Goal: Information Seeking & Learning: Learn about a topic

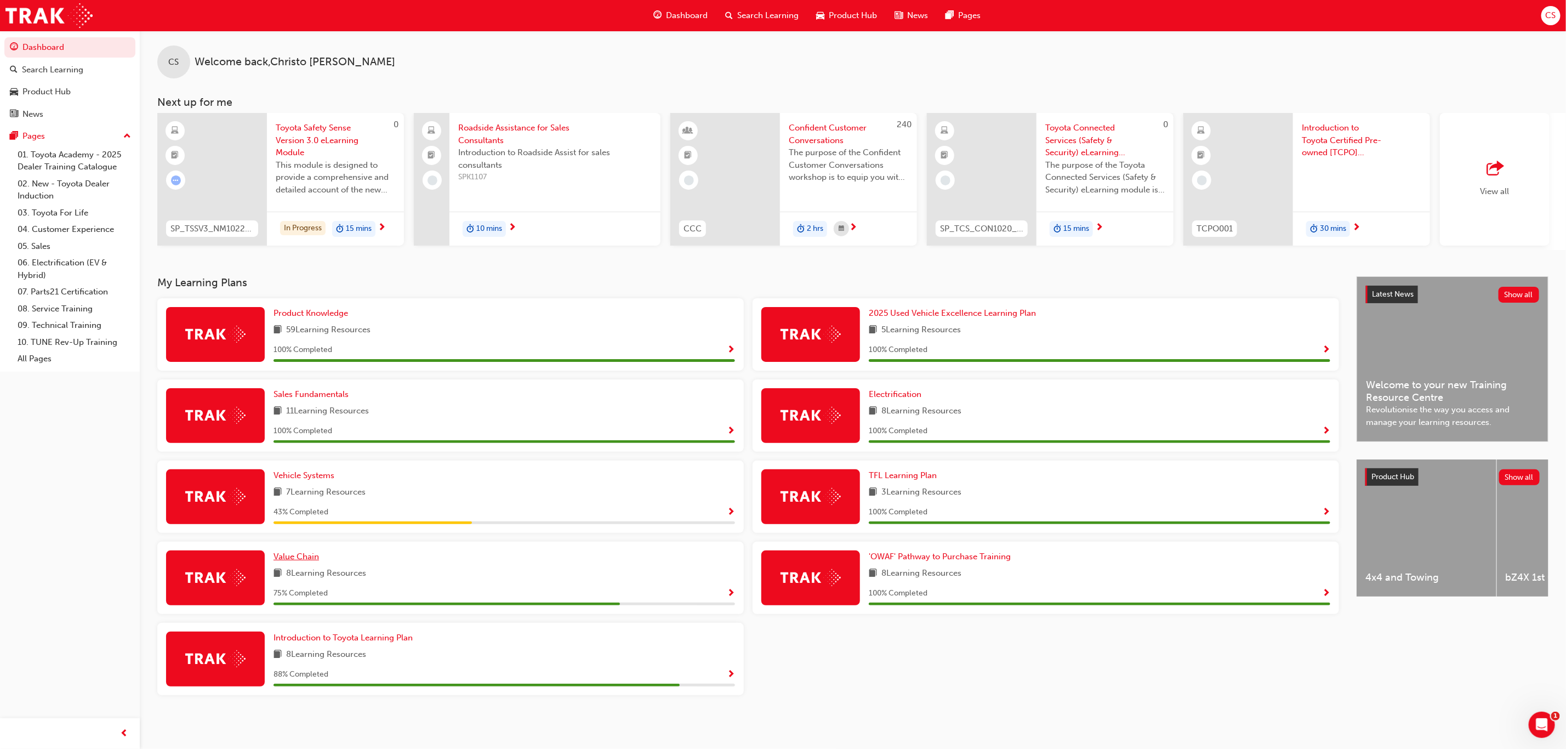
click at [276, 553] on span "Value Chain" at bounding box center [295, 556] width 45 height 10
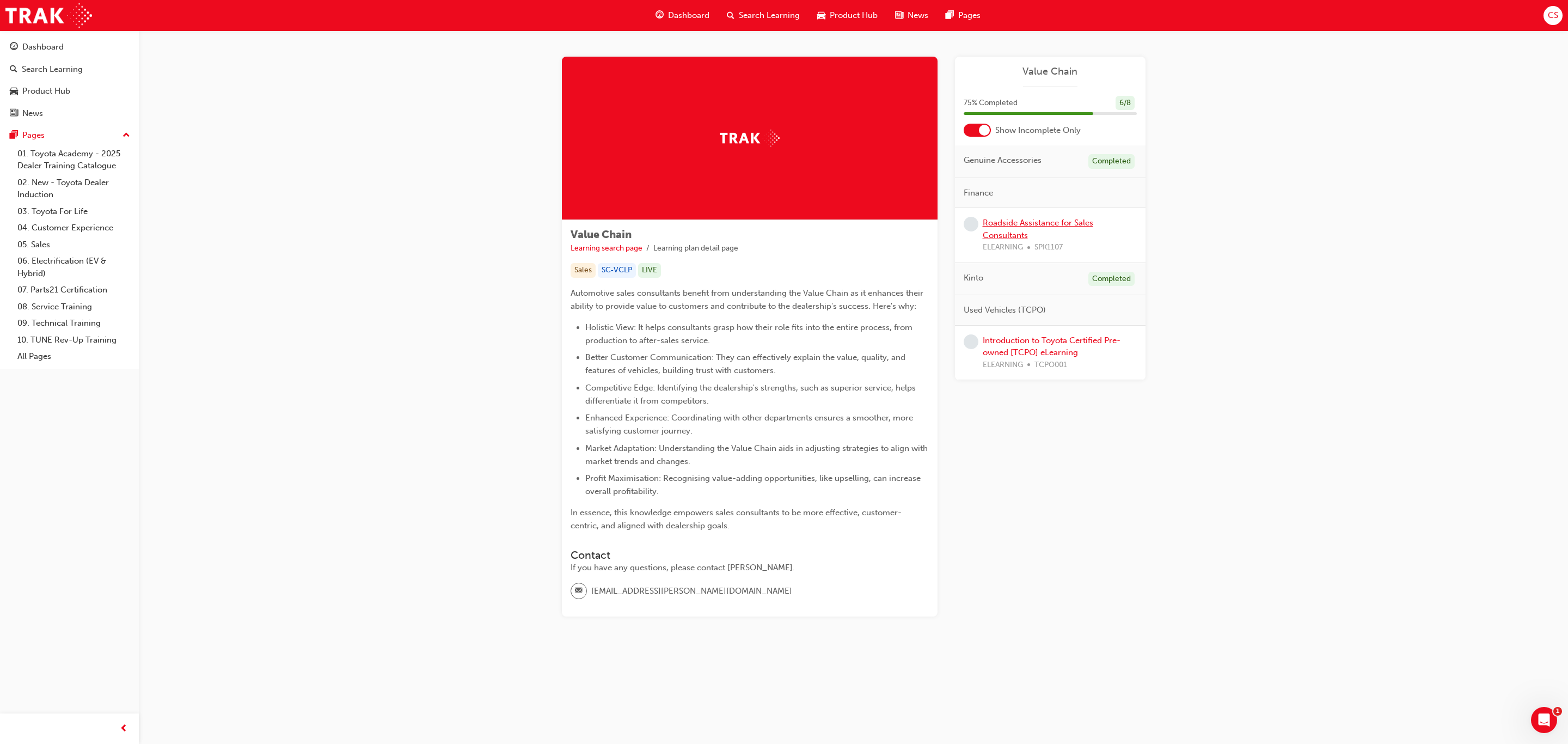
click at [994, 223] on link "Roadside Assistance for Sales Consultants" at bounding box center [1037, 228] width 110 height 22
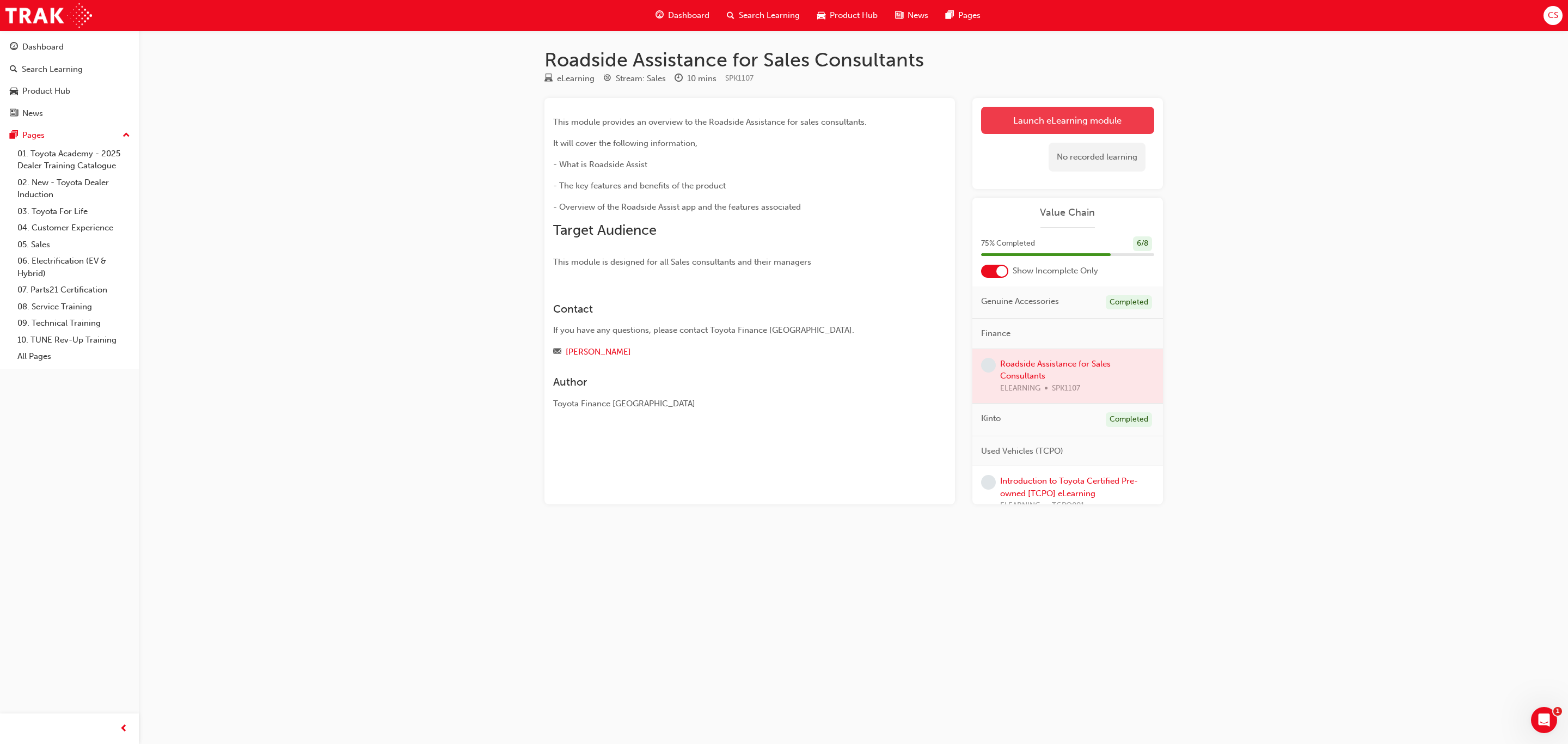
click at [1058, 113] on link "Launch eLearning module" at bounding box center [1068, 119] width 173 height 27
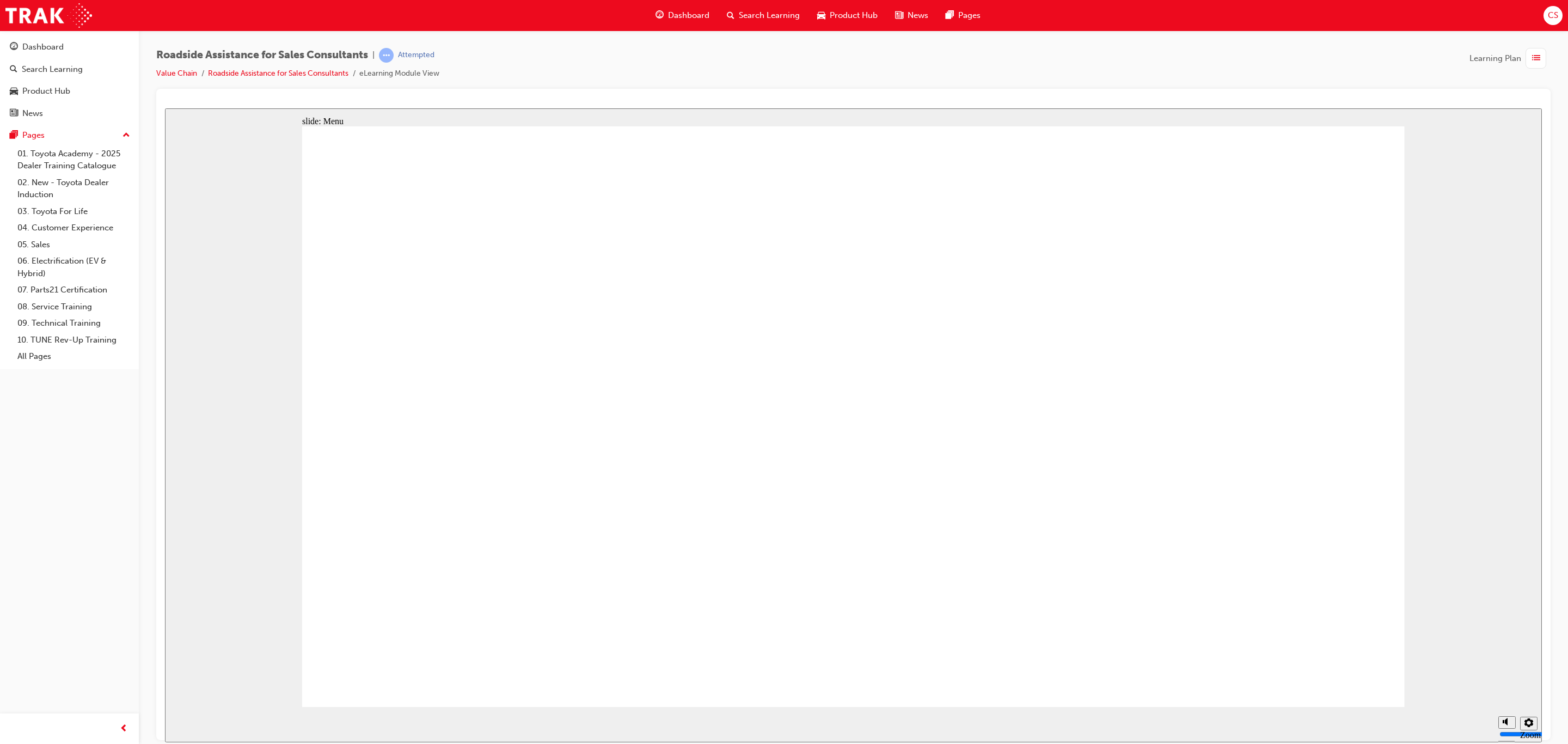
drag, startPoint x: 948, startPoint y: 537, endPoint x: 925, endPoint y: 522, distance: 27.5
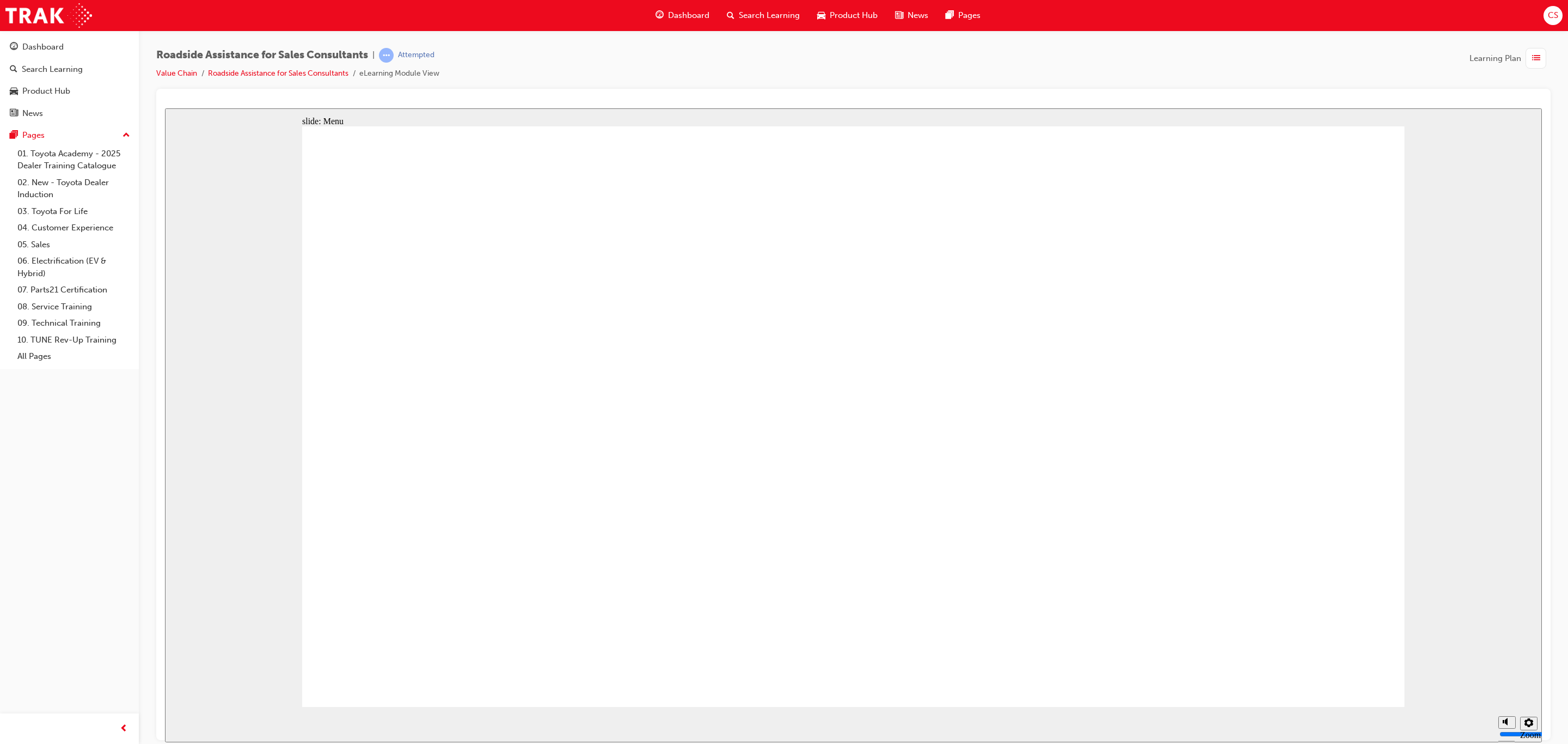
drag, startPoint x: 974, startPoint y: 469, endPoint x: 1012, endPoint y: 475, distance: 38.5
drag, startPoint x: 1154, startPoint y: 515, endPoint x: 1143, endPoint y: 513, distance: 11.2
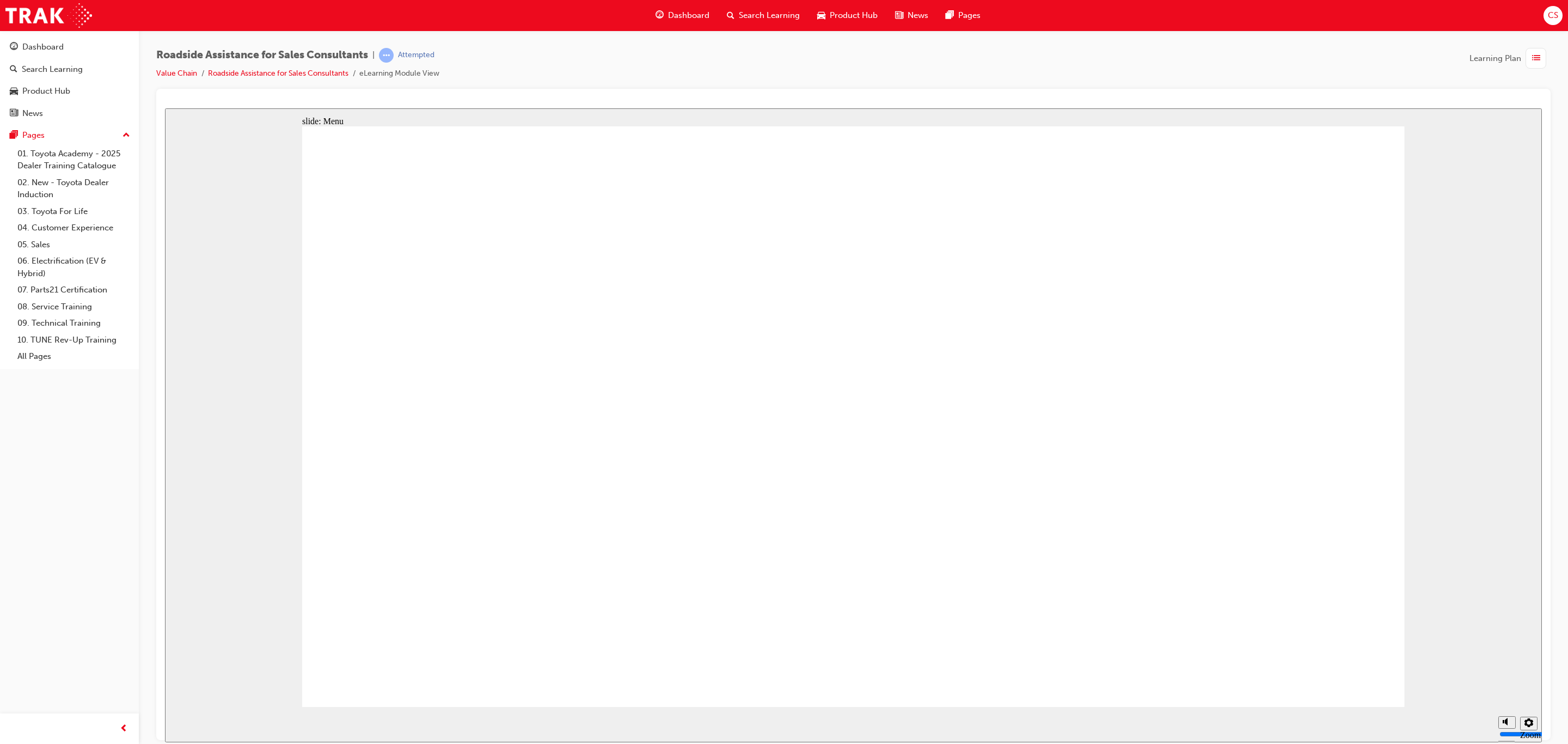
drag, startPoint x: 1159, startPoint y: 463, endPoint x: 1105, endPoint y: 457, distance: 54.3
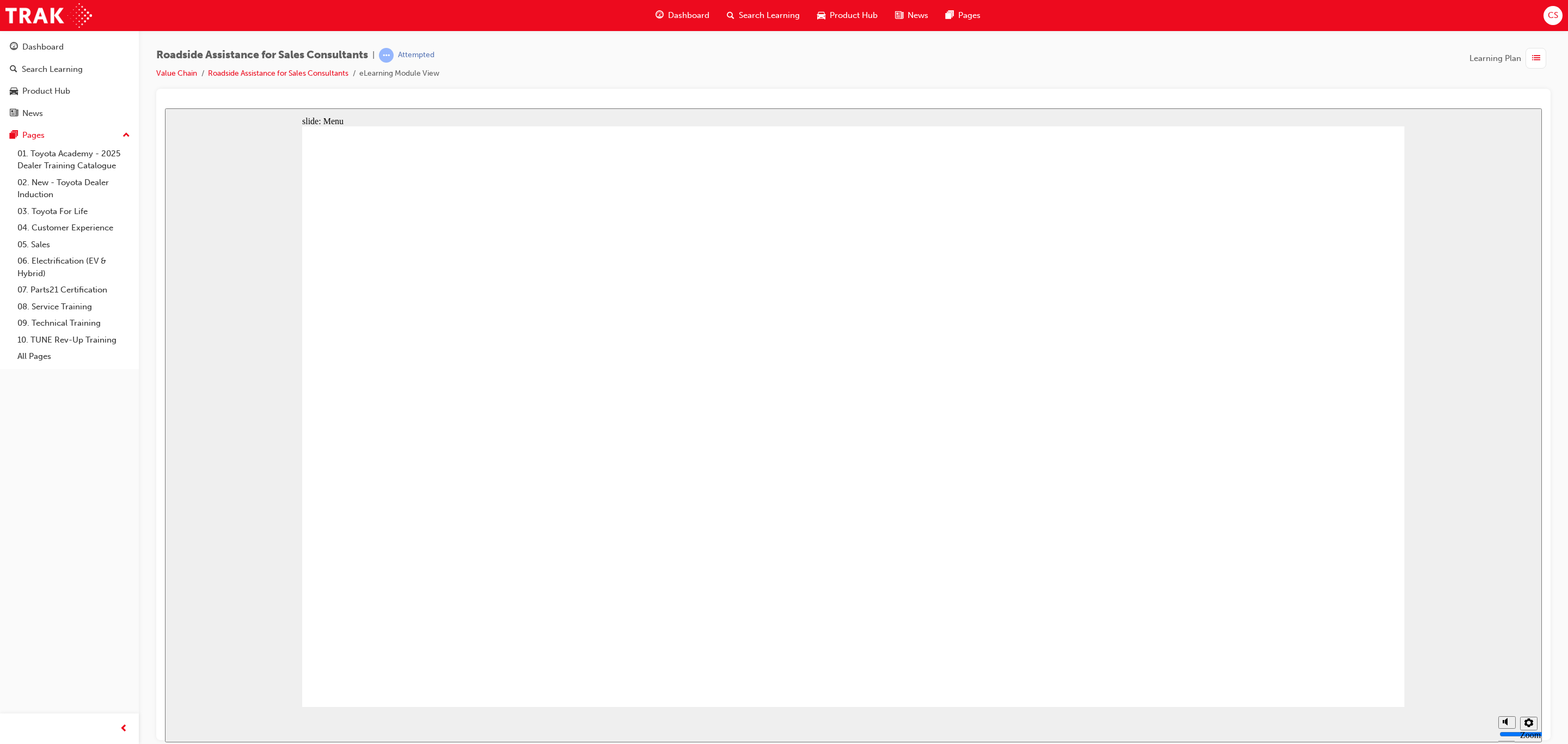
drag, startPoint x: 1124, startPoint y: 459, endPoint x: 1113, endPoint y: 455, distance: 11.7
drag, startPoint x: 1112, startPoint y: 451, endPoint x: 1124, endPoint y: 422, distance: 31.4
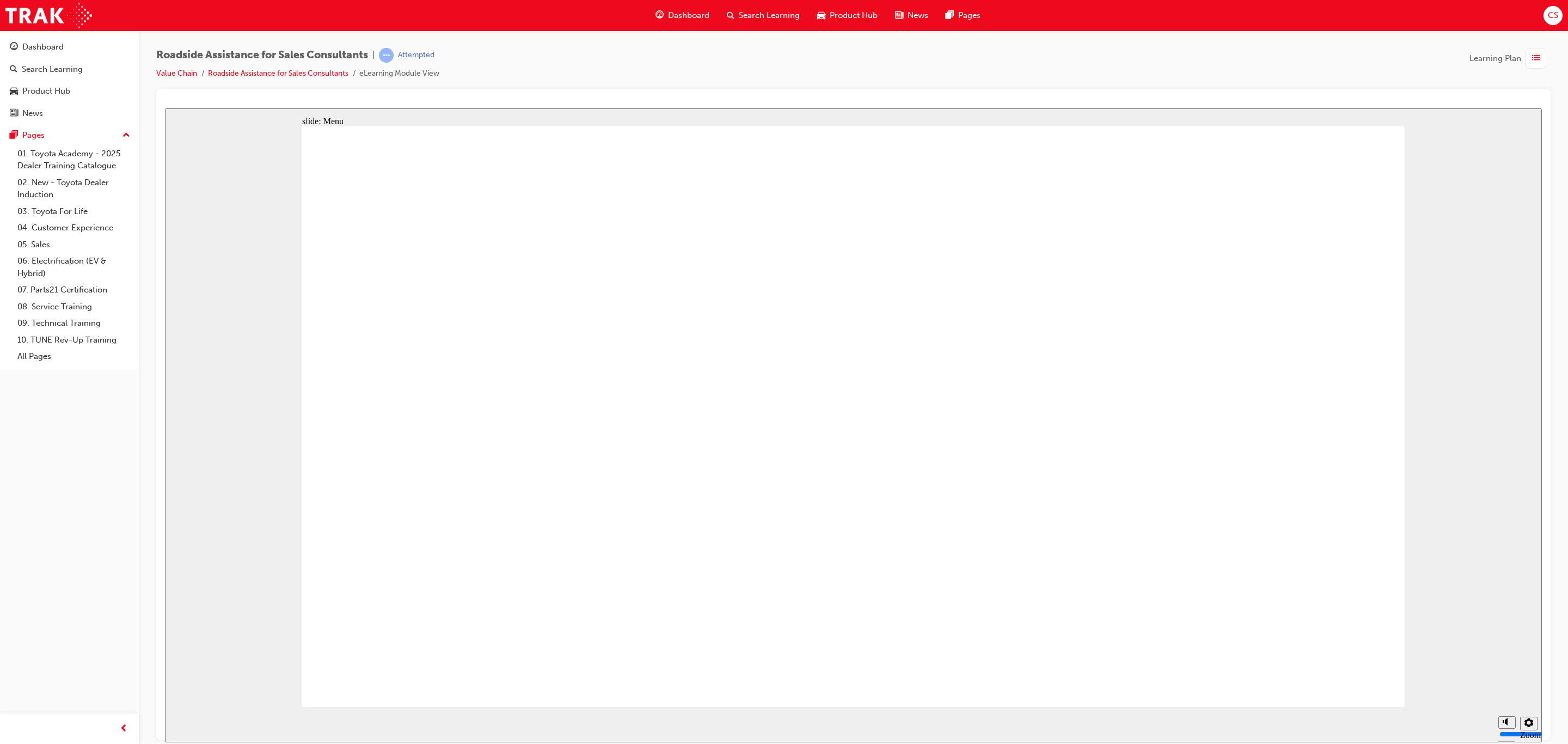
drag, startPoint x: 1101, startPoint y: 447, endPoint x: 1083, endPoint y: 514, distance: 69.4
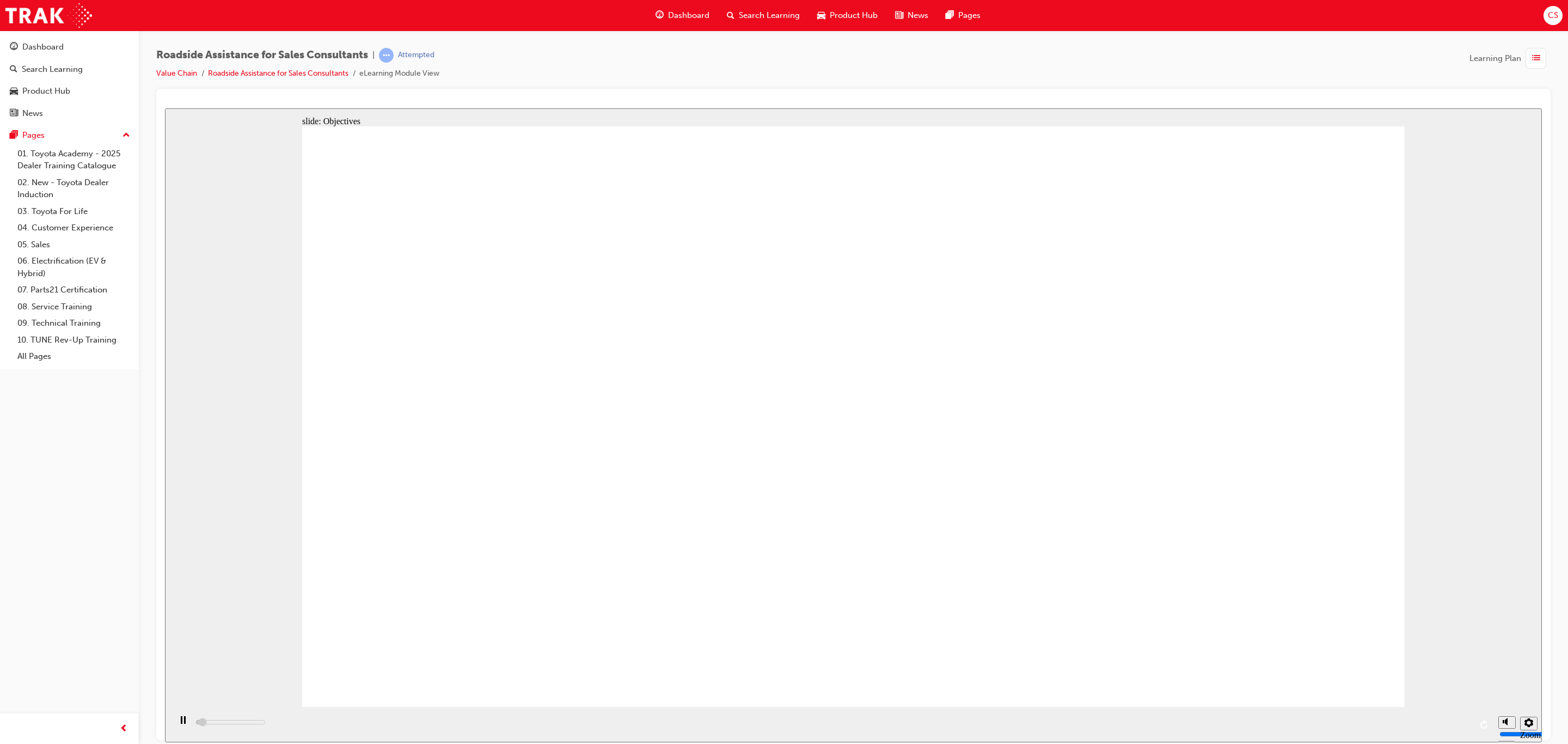
drag, startPoint x: 1153, startPoint y: 624, endPoint x: 1170, endPoint y: 624, distance: 17.0
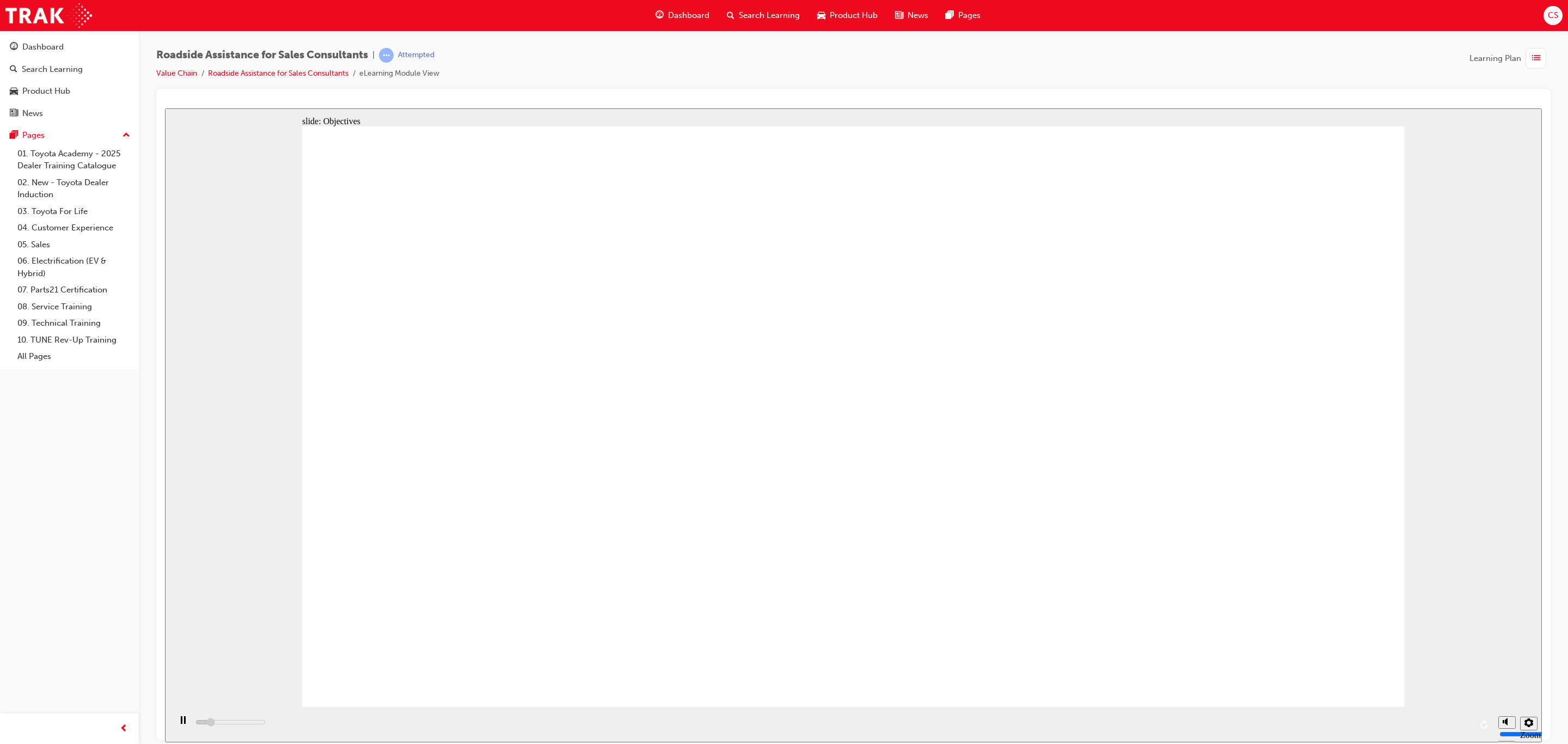
drag, startPoint x: 387, startPoint y: 434, endPoint x: 392, endPoint y: 432, distance: 5.4
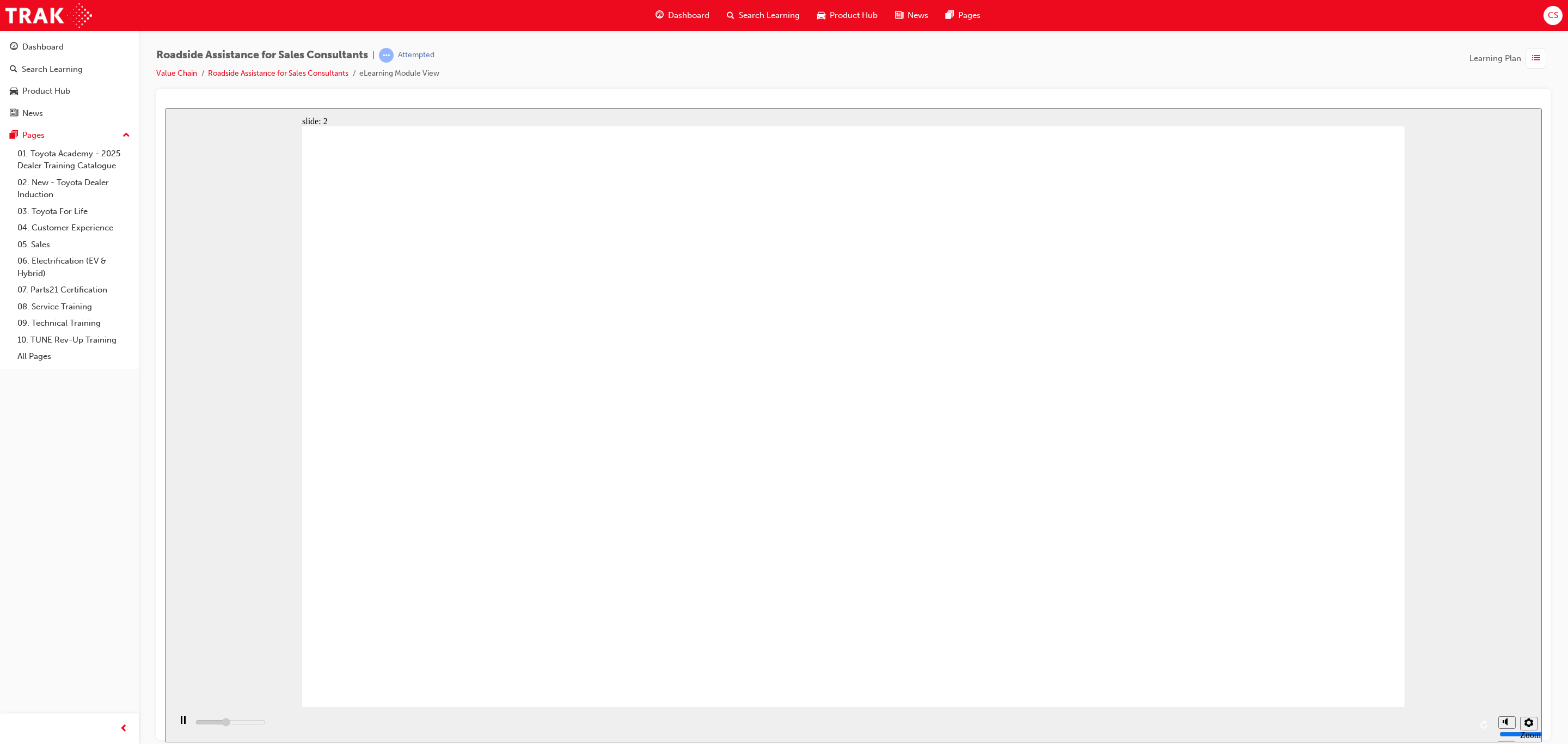
drag, startPoint x: 1196, startPoint y: 298, endPoint x: 1204, endPoint y: 302, distance: 8.9
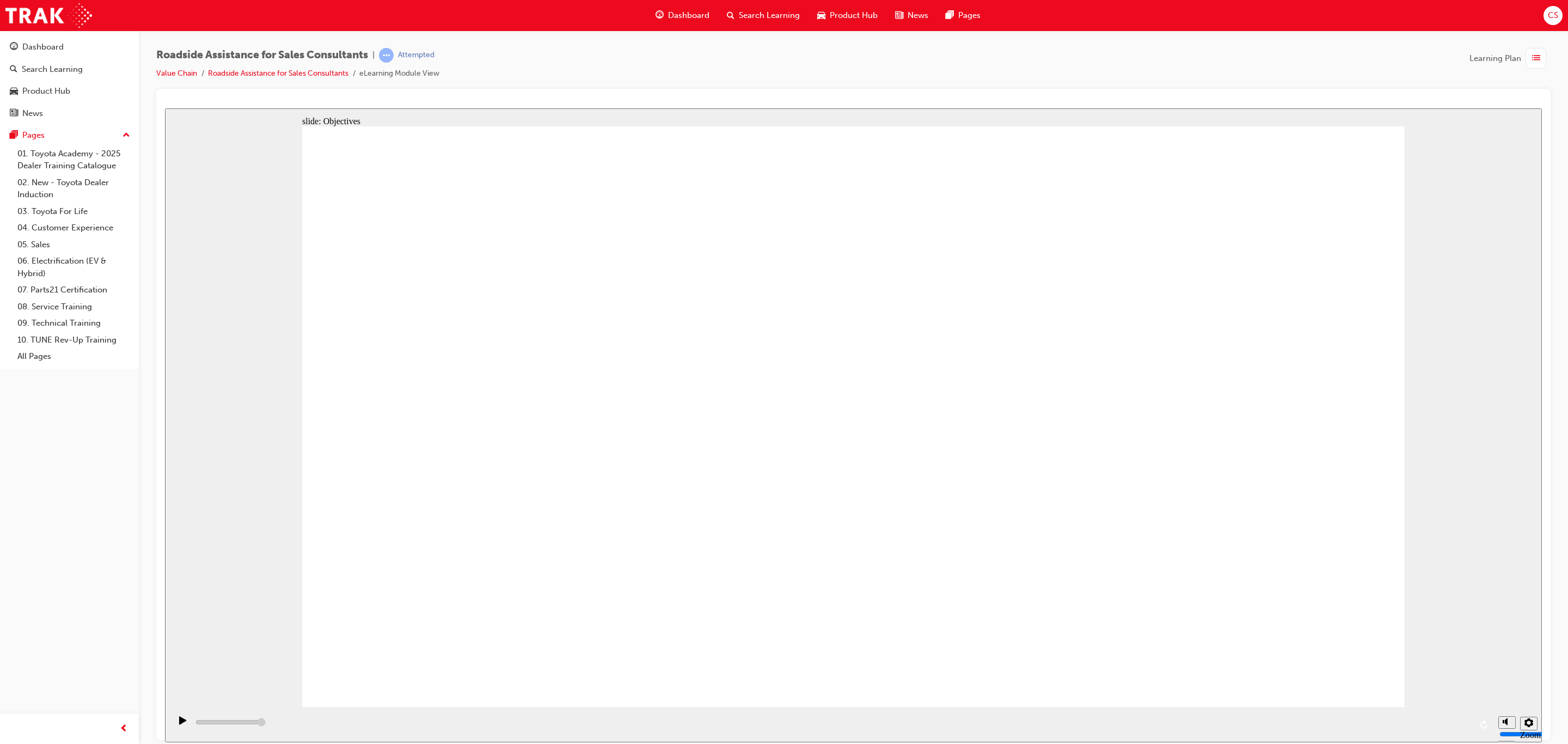
drag, startPoint x: 1015, startPoint y: 498, endPoint x: 1251, endPoint y: 450, distance: 240.8
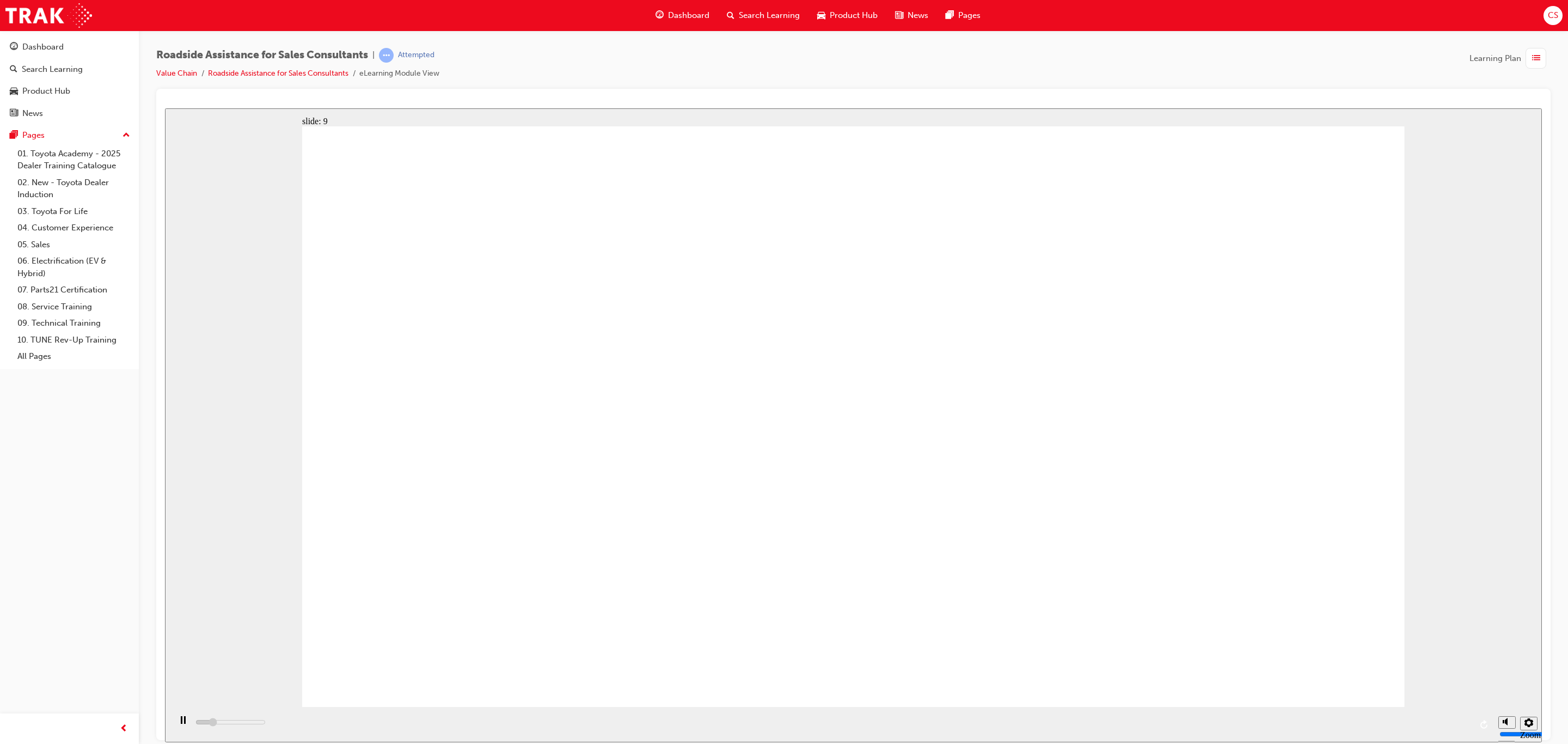
drag, startPoint x: 955, startPoint y: 670, endPoint x: 948, endPoint y: 670, distance: 7.0
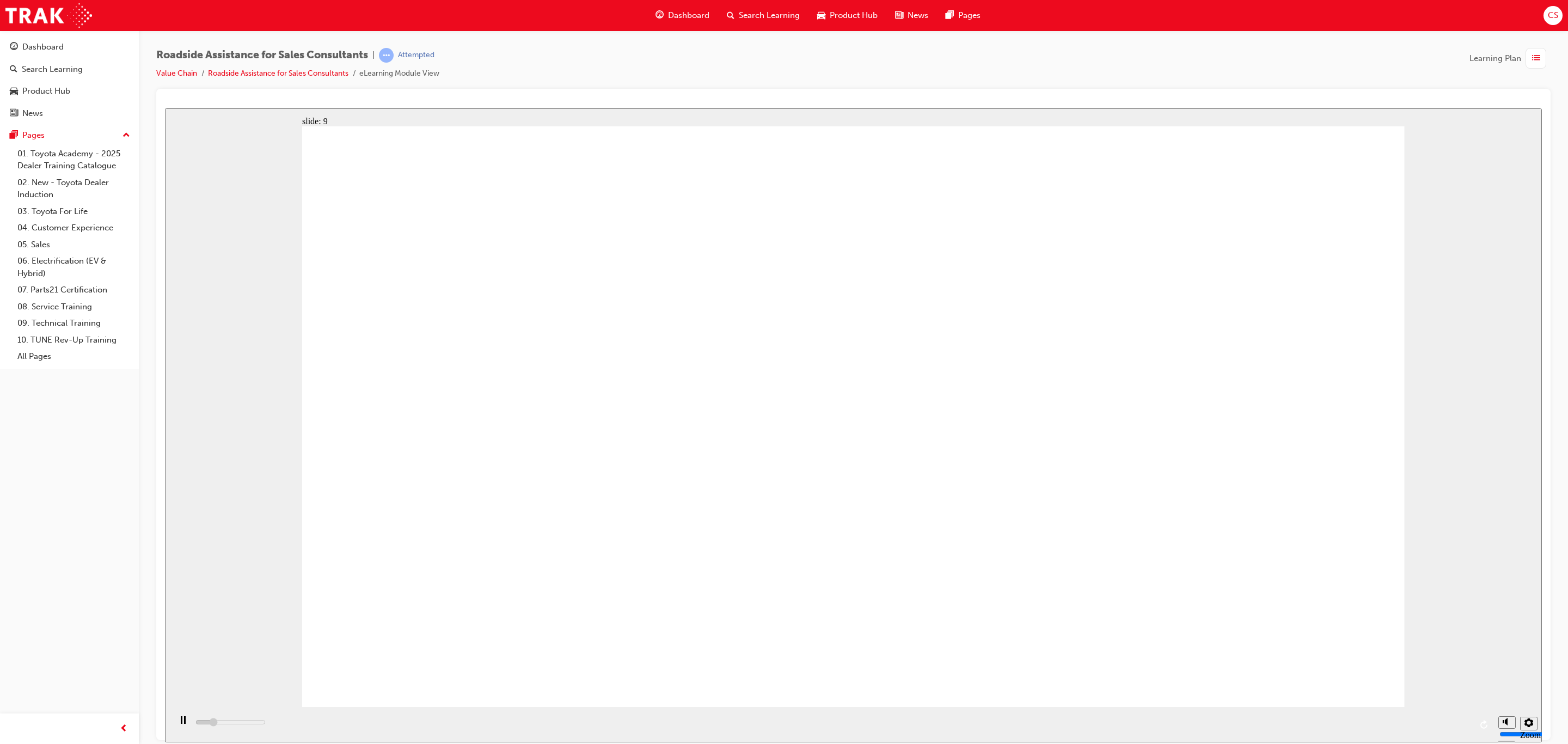
drag, startPoint x: 947, startPoint y: 672, endPoint x: 949, endPoint y: 666, distance: 6.3
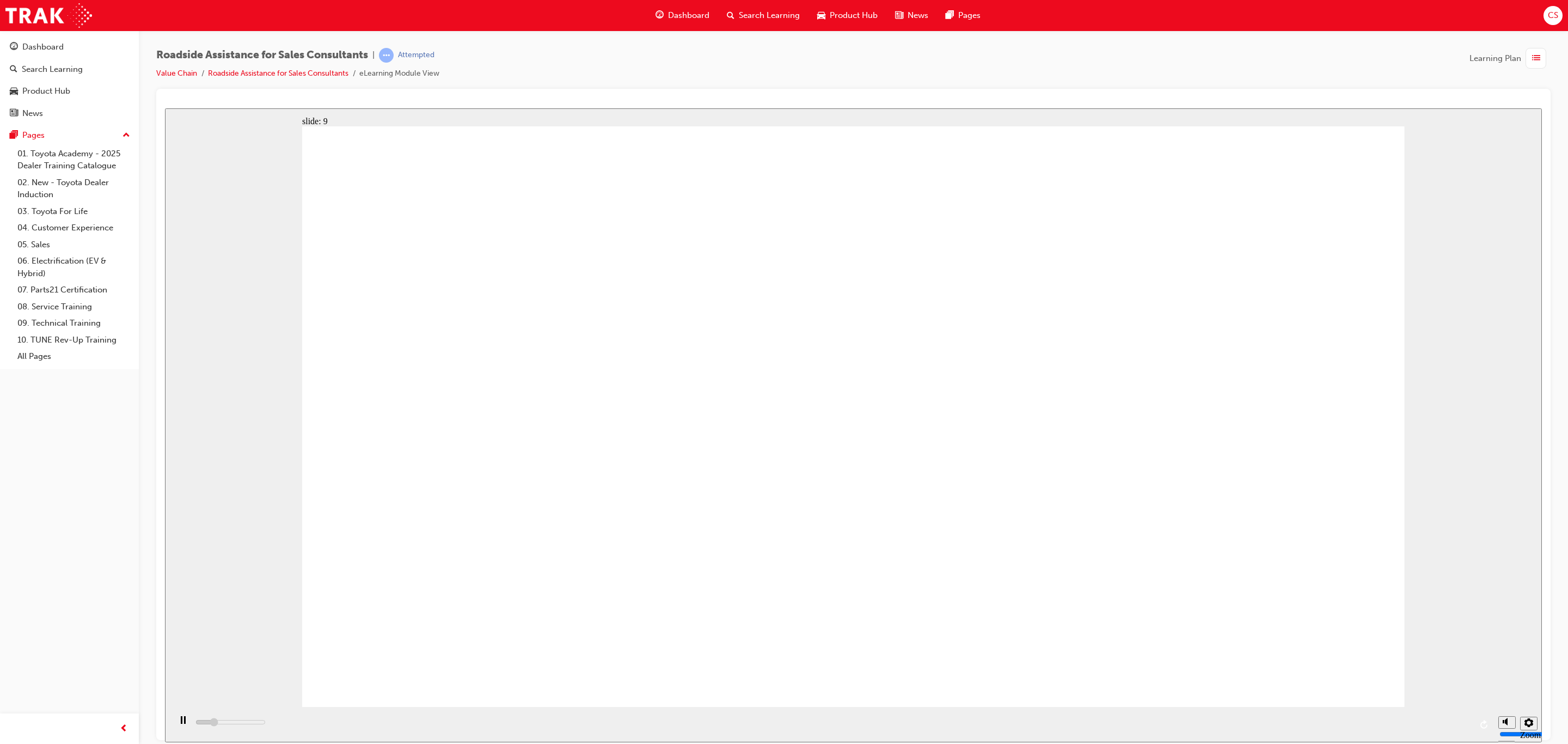
drag, startPoint x: 943, startPoint y: 666, endPoint x: 951, endPoint y: 667, distance: 8.1
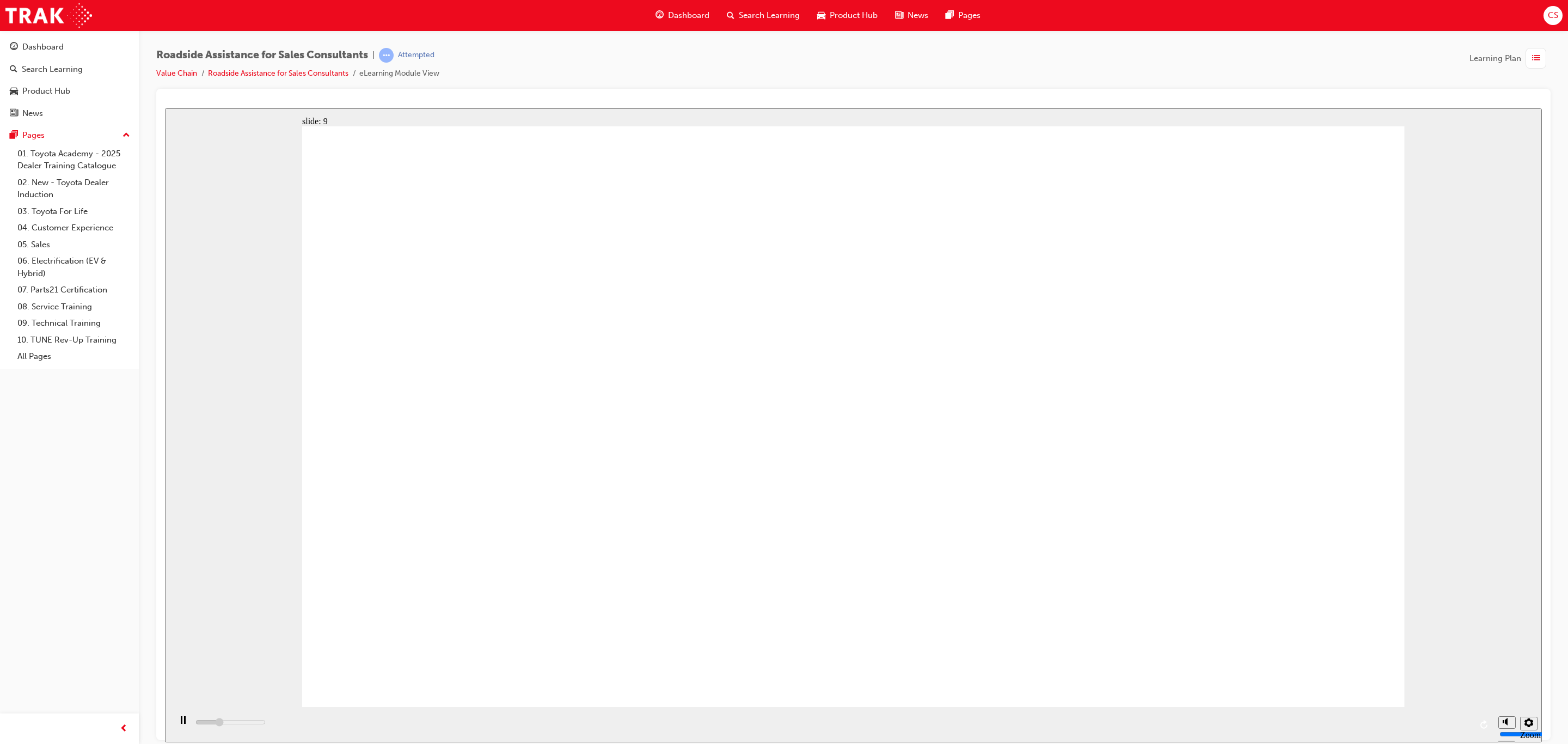
type input "23000"
checkbox input "true"
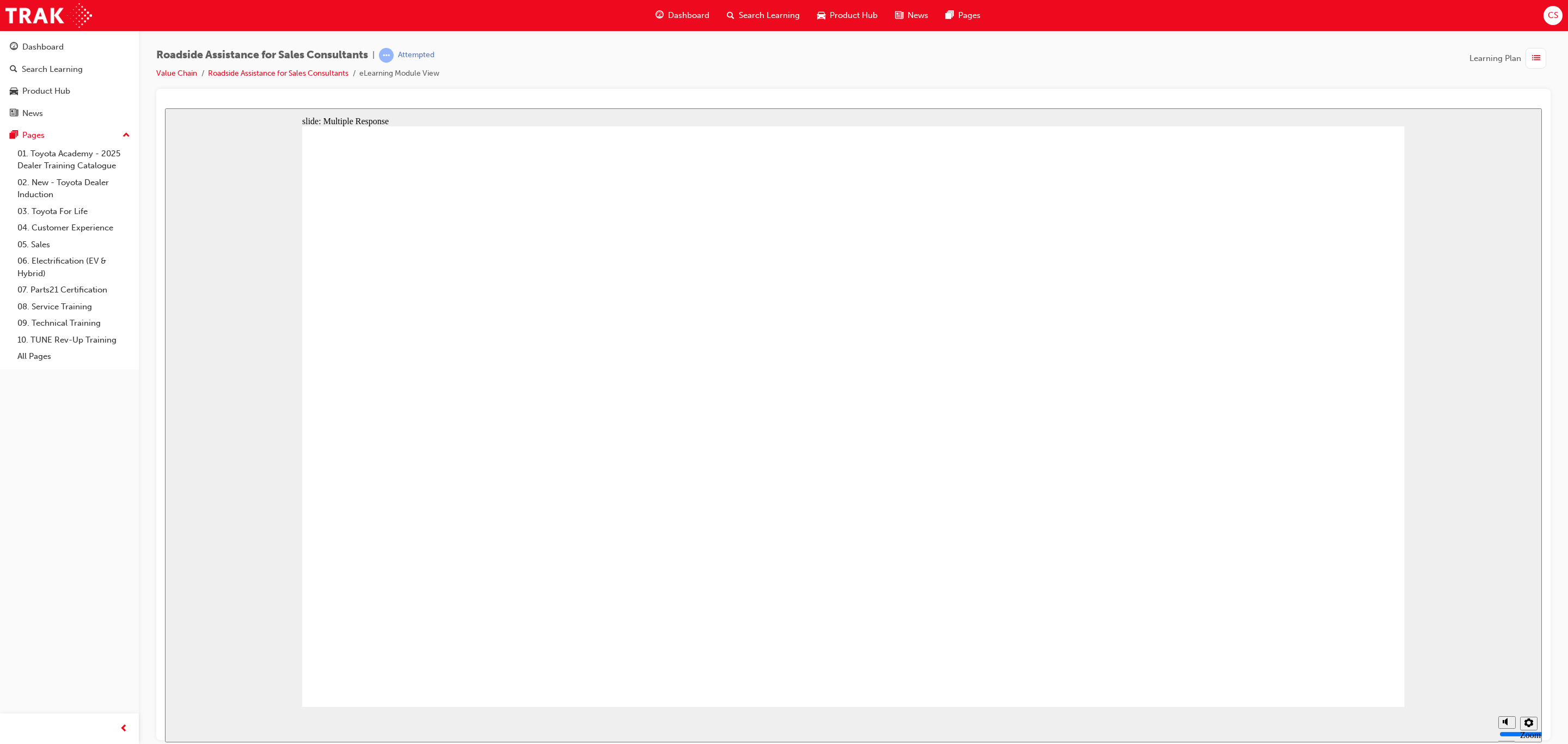
checkbox input "true"
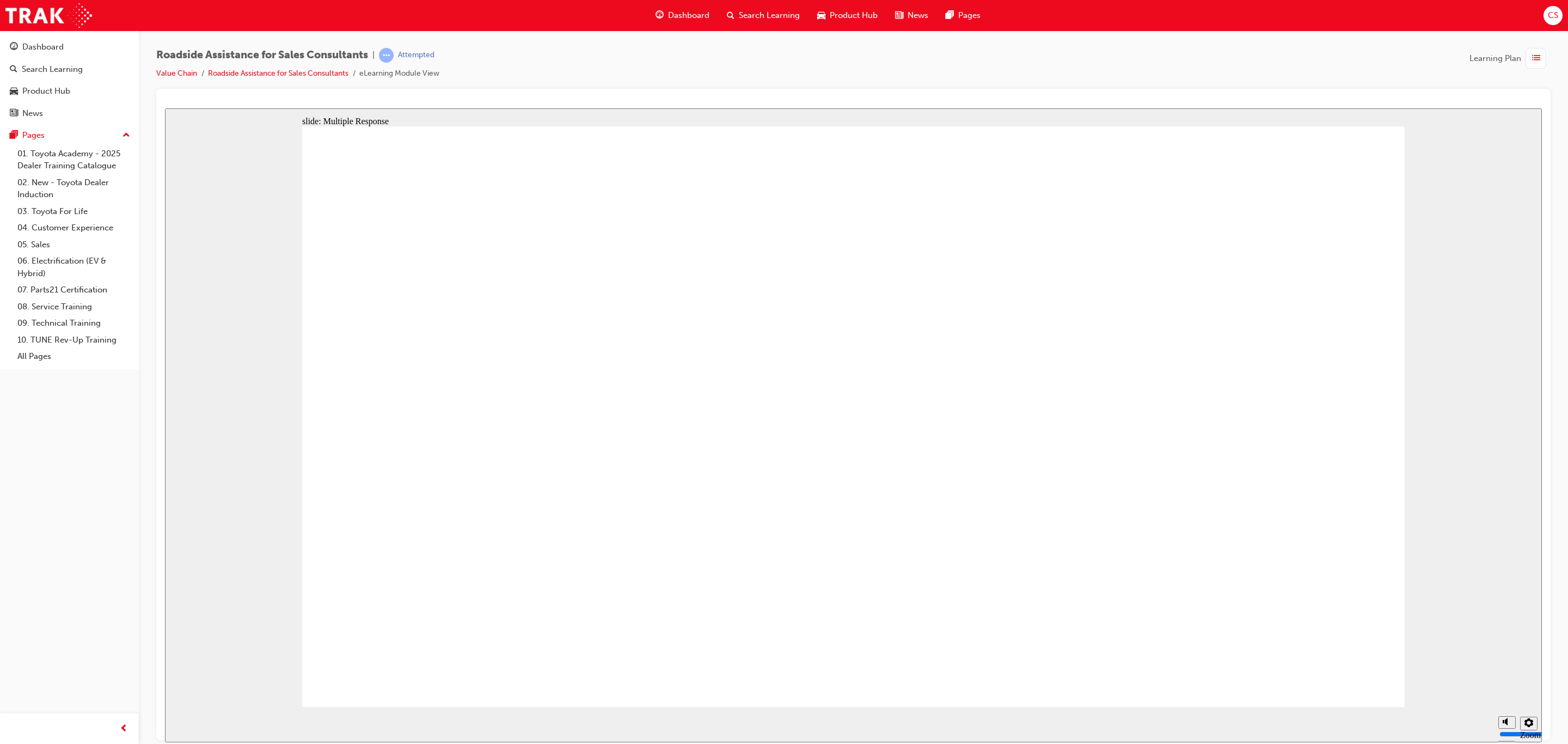
checkbox input "true"
